Goal: Transaction & Acquisition: Download file/media

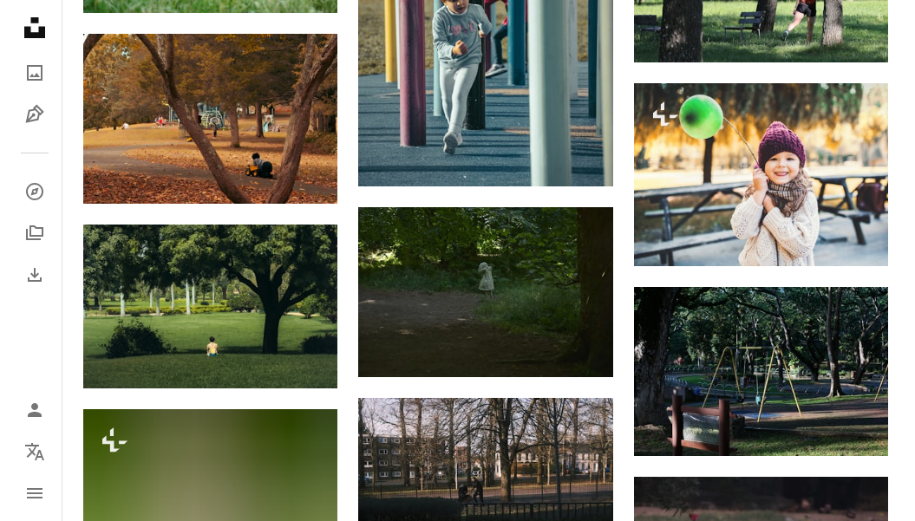
scroll to position [946, 0]
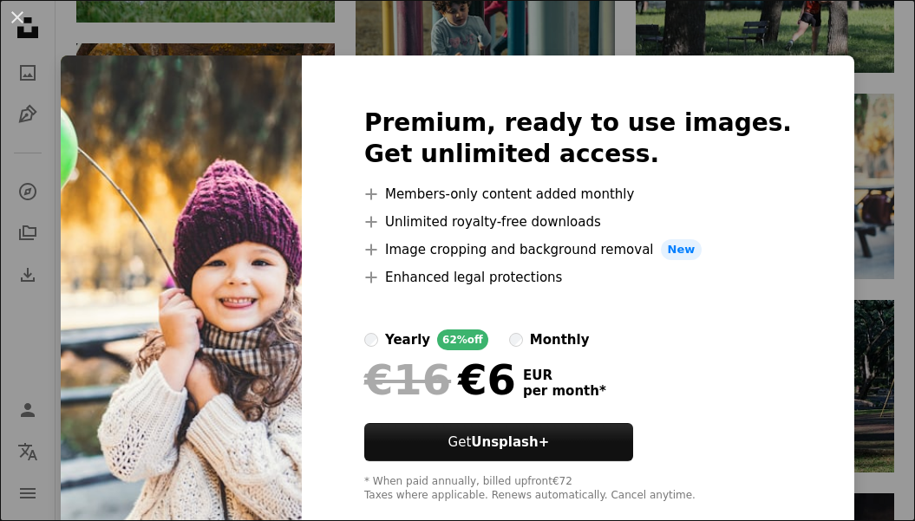
click at [224, 83] on img at bounding box center [181, 306] width 241 height 500
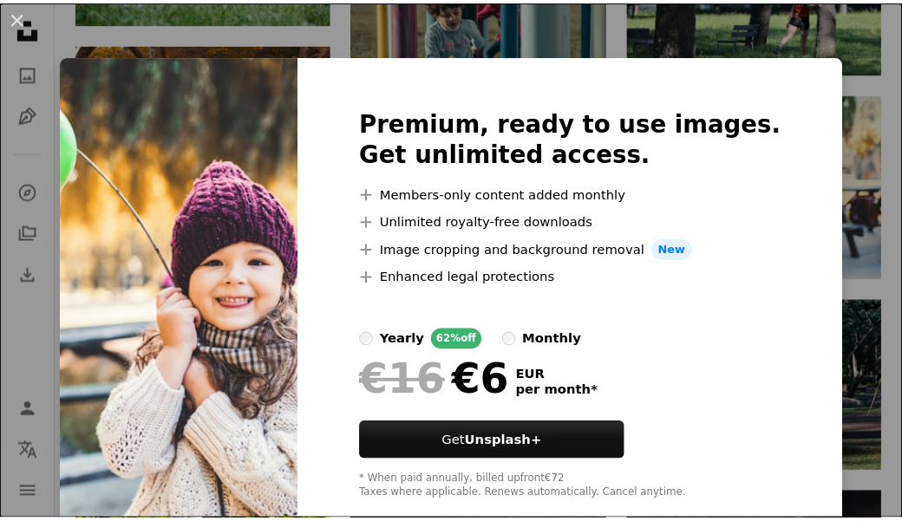
scroll to position [36, 0]
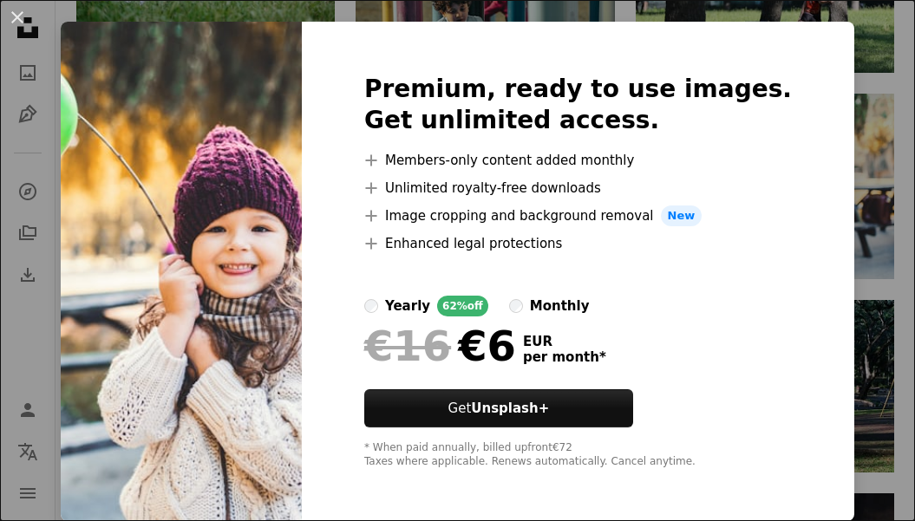
click at [869, 259] on div "An X shape Premium, ready to use images. Get unlimited access. A plus sign Memb…" at bounding box center [457, 260] width 915 height 521
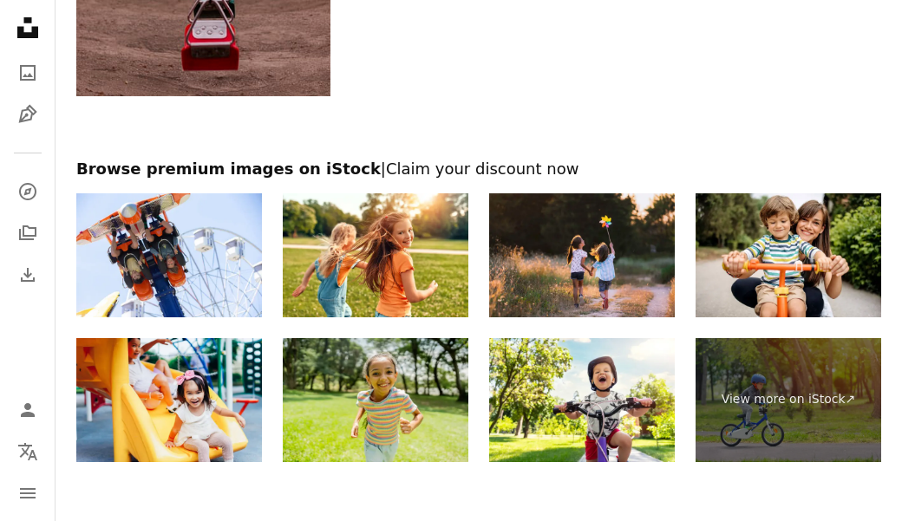
scroll to position [2060, 0]
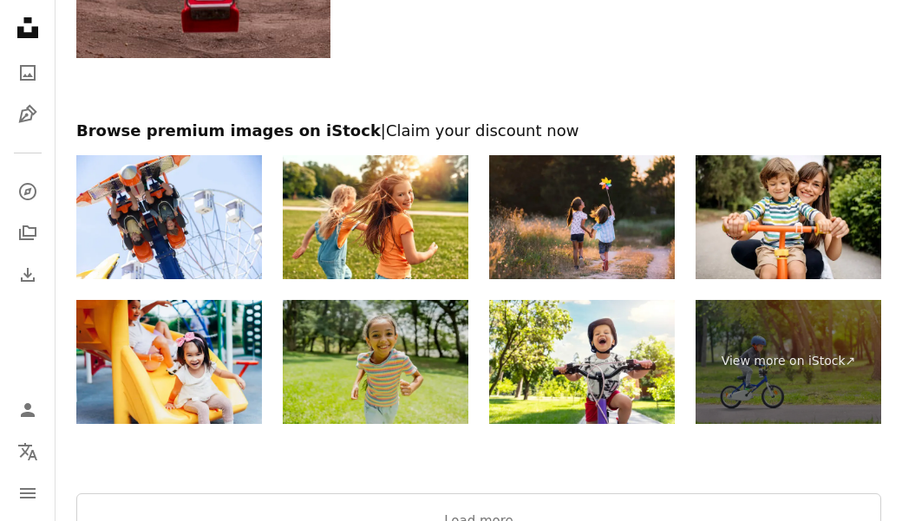
click at [389, 354] on img at bounding box center [376, 362] width 186 height 124
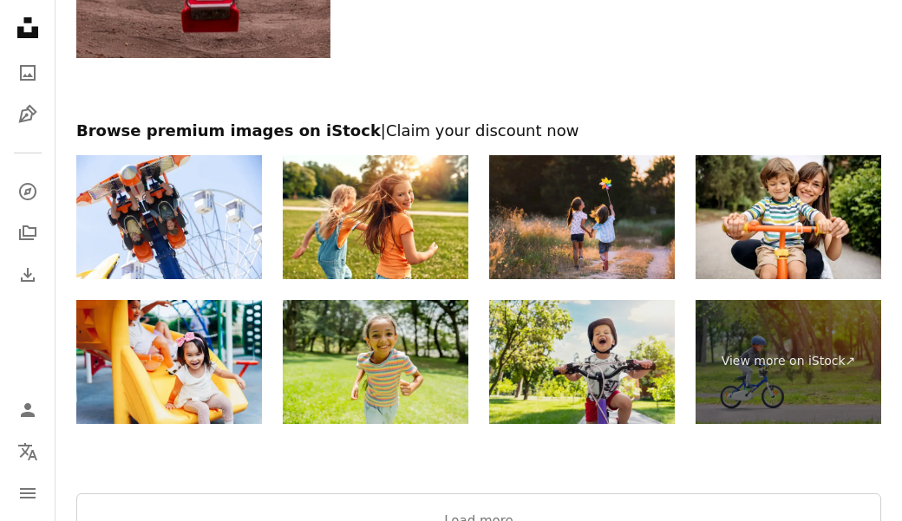
click at [589, 359] on img at bounding box center [582, 362] width 186 height 124
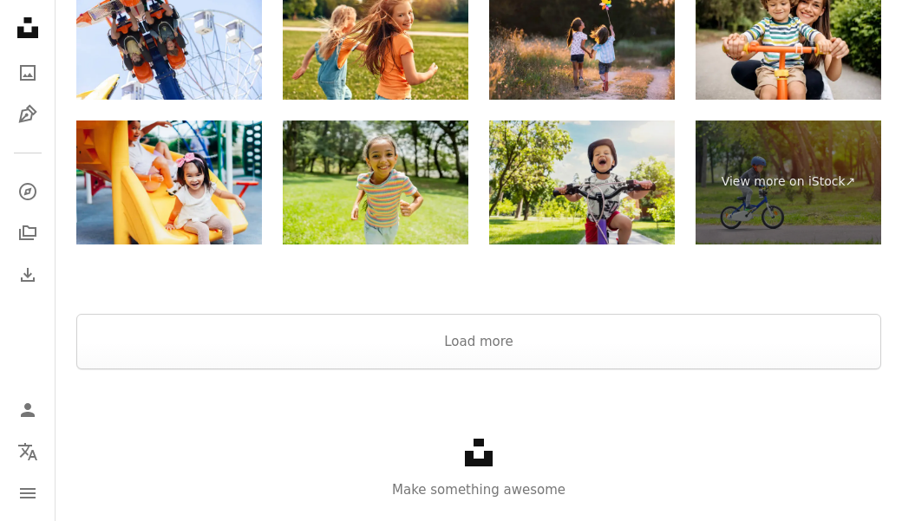
scroll to position [2247, 0]
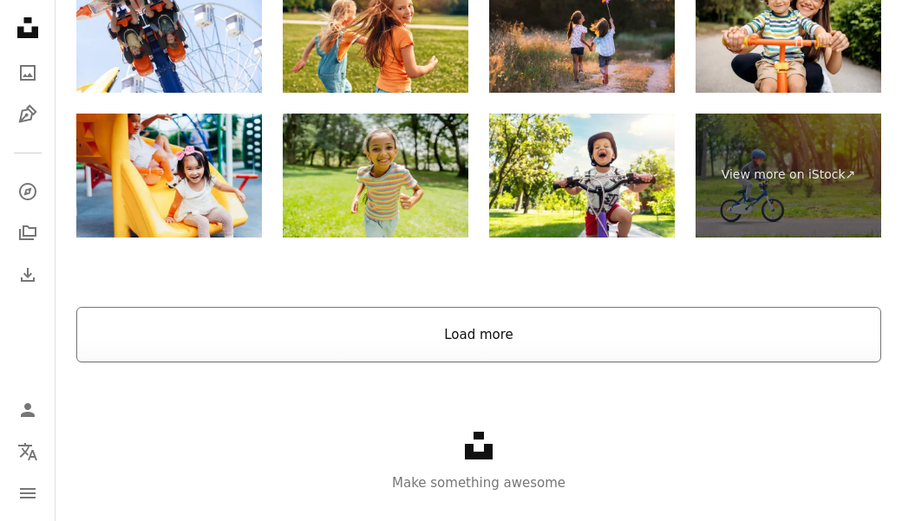
click at [474, 341] on button "Load more" at bounding box center [478, 335] width 805 height 56
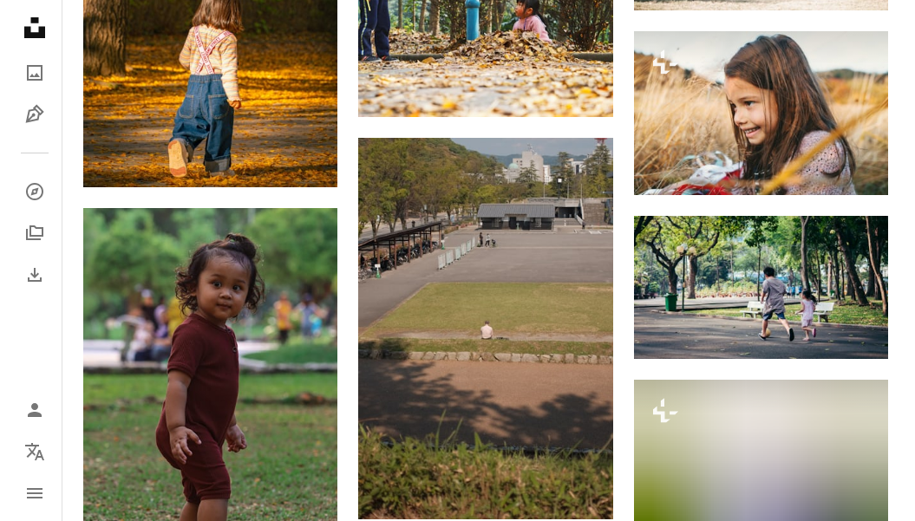
scroll to position [2889, 0]
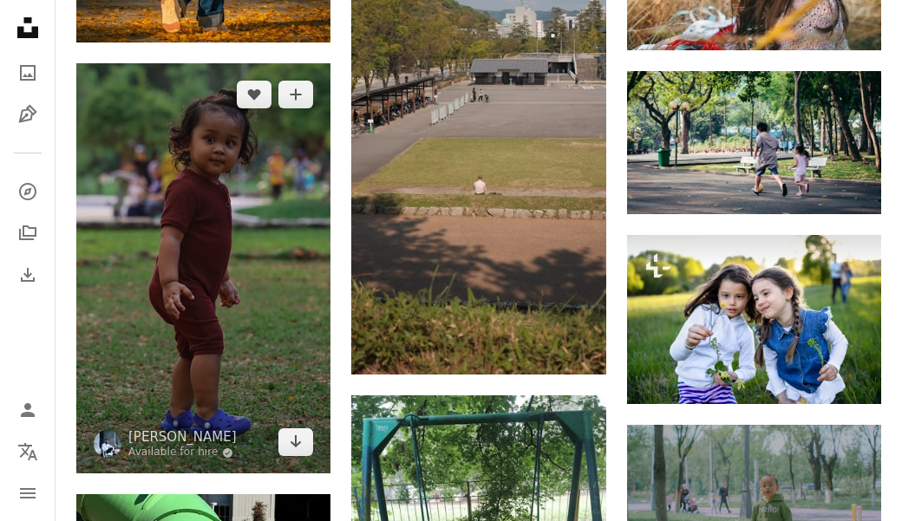
click at [182, 273] on img at bounding box center [203, 268] width 254 height 411
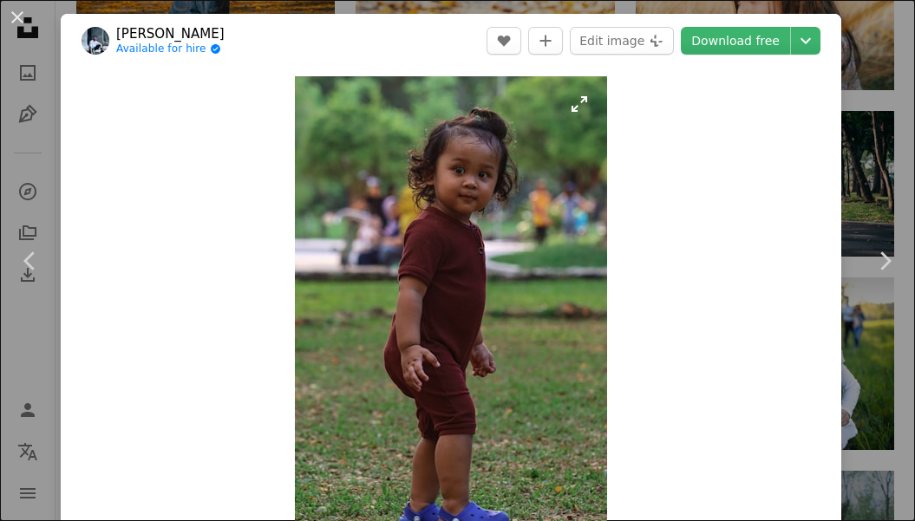
click at [296, 429] on img "Zoom in on this image" at bounding box center [451, 328] width 312 height 505
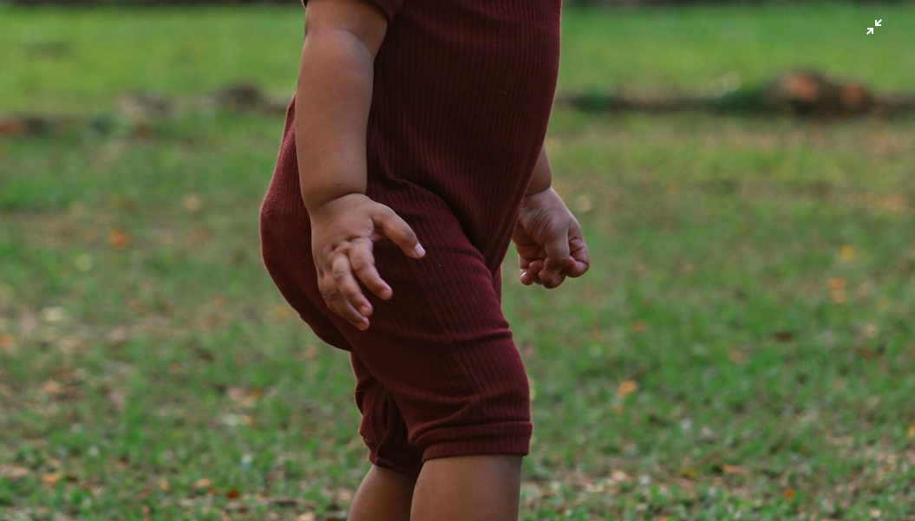
scroll to position [549, 0]
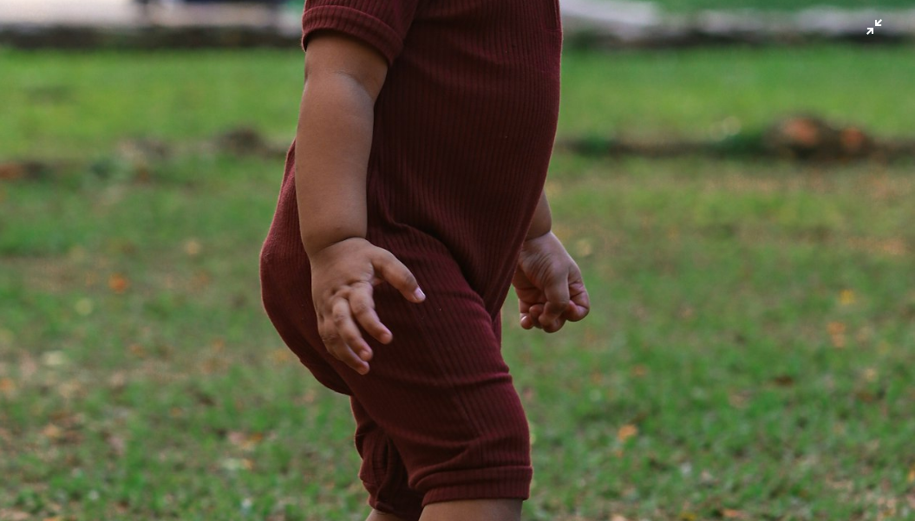
click at [862, 24] on img "Zoom out on this image" at bounding box center [457, 190] width 917 height 1481
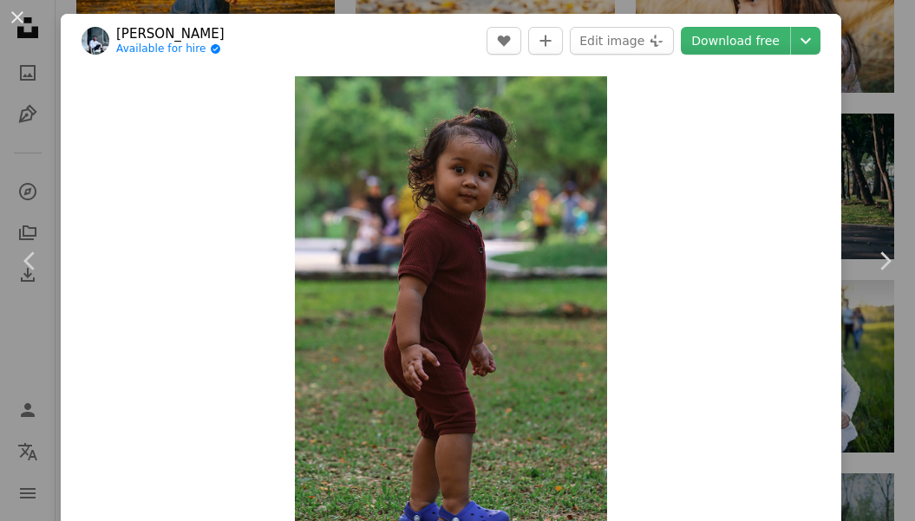
scroll to position [59, 0]
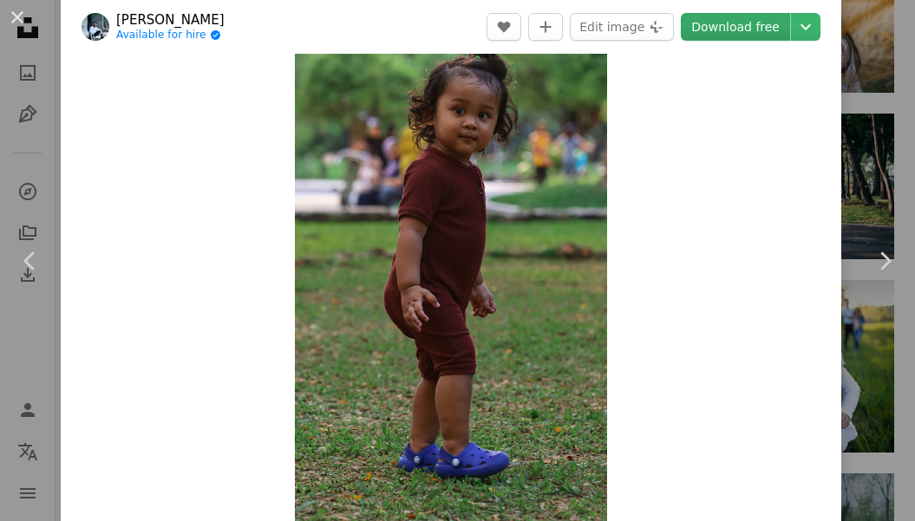
click at [737, 18] on link "Download free" at bounding box center [735, 27] width 109 height 28
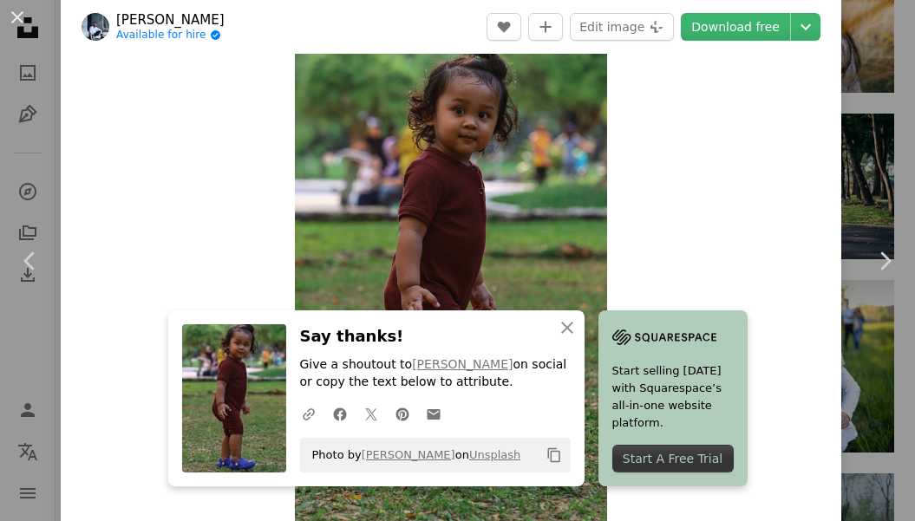
click at [630, 460] on div "Start A Free Trial" at bounding box center [672, 459] width 121 height 28
